Goal: Task Accomplishment & Management: Complete application form

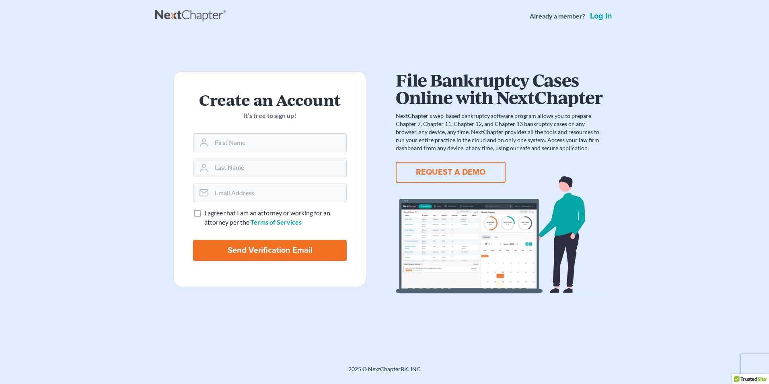
click at [449, 170] on button "REQUEST A DEMO" at bounding box center [451, 172] width 110 height 21
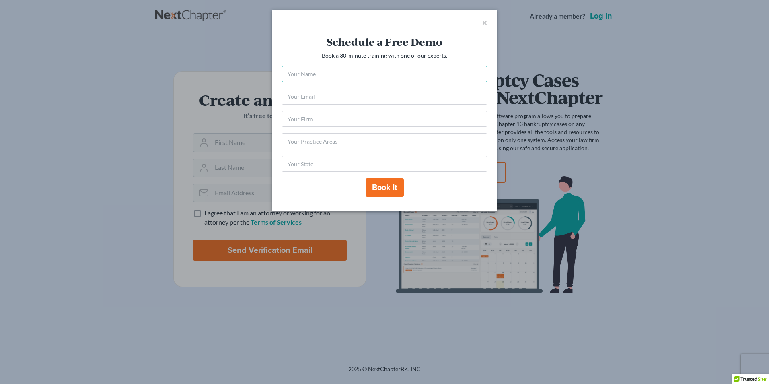
click at [316, 78] on input "text" at bounding box center [384, 74] width 206 height 16
type input "[PERSON_NAME]"
type input "[EMAIL_ADDRESS][DOMAIN_NAME]"
type input "NY"
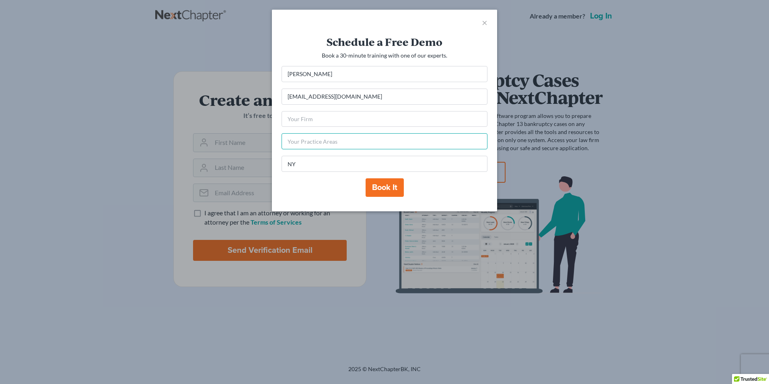
click at [312, 142] on input "text" at bounding box center [384, 141] width 206 height 16
type input "Document preparer"
click at [306, 120] on input "text" at bounding box center [384, 119] width 206 height 16
click at [386, 189] on button "Book it" at bounding box center [384, 187] width 38 height 18
click at [299, 119] on input "text" at bounding box center [384, 119] width 206 height 16
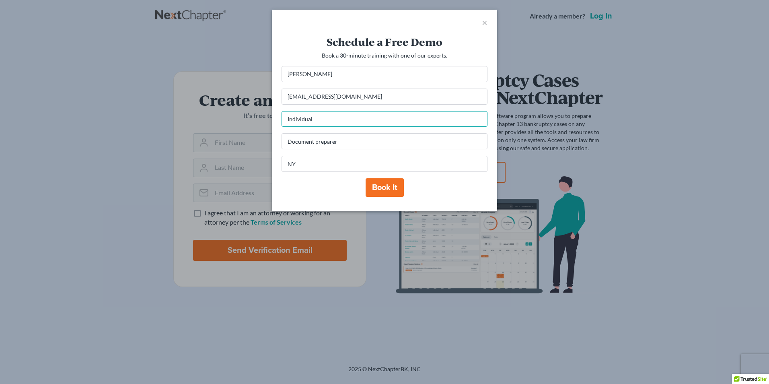
type input "Individual"
click at [376, 189] on button "Book it" at bounding box center [384, 187] width 38 height 18
